Goal: Task Accomplishment & Management: Use online tool/utility

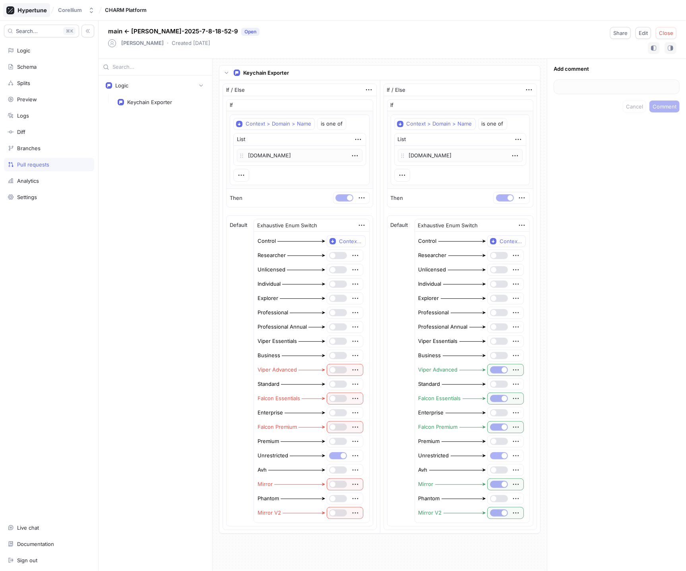
click at [28, 8] on icon at bounding box center [26, 10] width 41 height 8
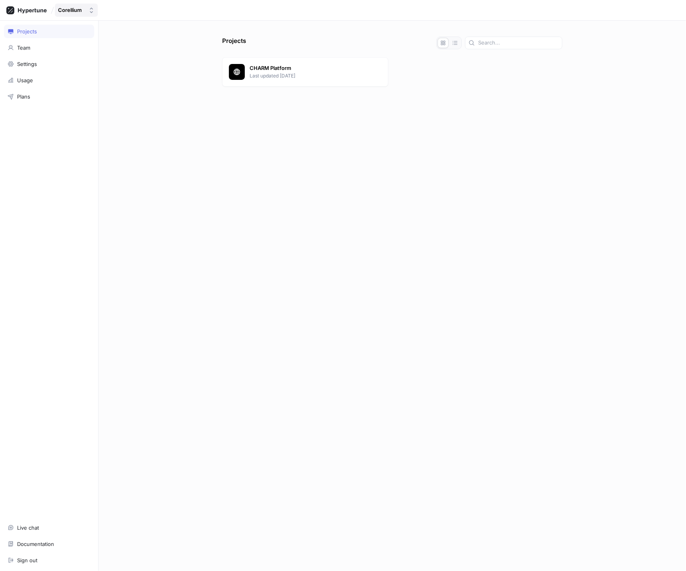
click at [69, 14] on button "Corellium" at bounding box center [76, 10] width 43 height 13
click at [29, 7] on icon at bounding box center [26, 10] width 41 height 8
click at [283, 74] on p "Last updated [DATE]" at bounding box center [316, 75] width 132 height 7
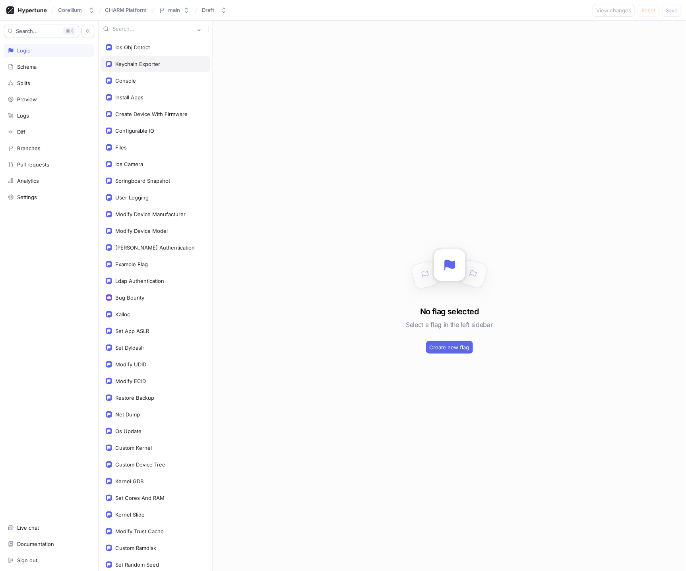
click at [153, 62] on div "Keychain Exporter" at bounding box center [137, 64] width 45 height 6
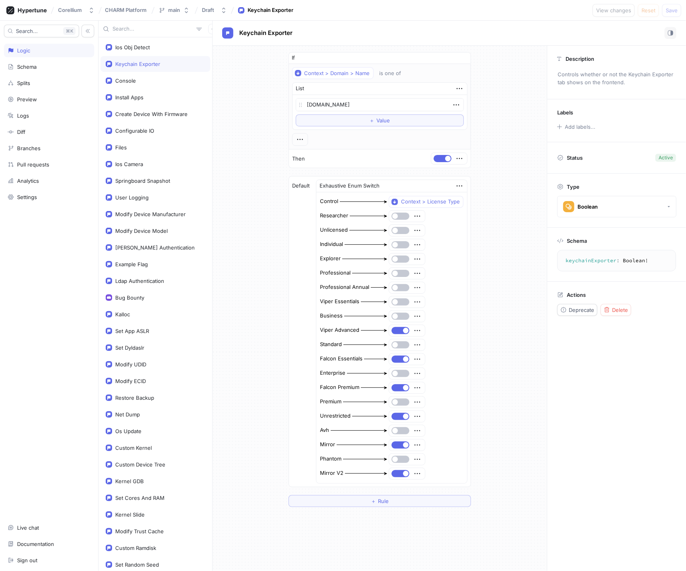
type textarea "x"
